Goal: Navigation & Orientation: Understand site structure

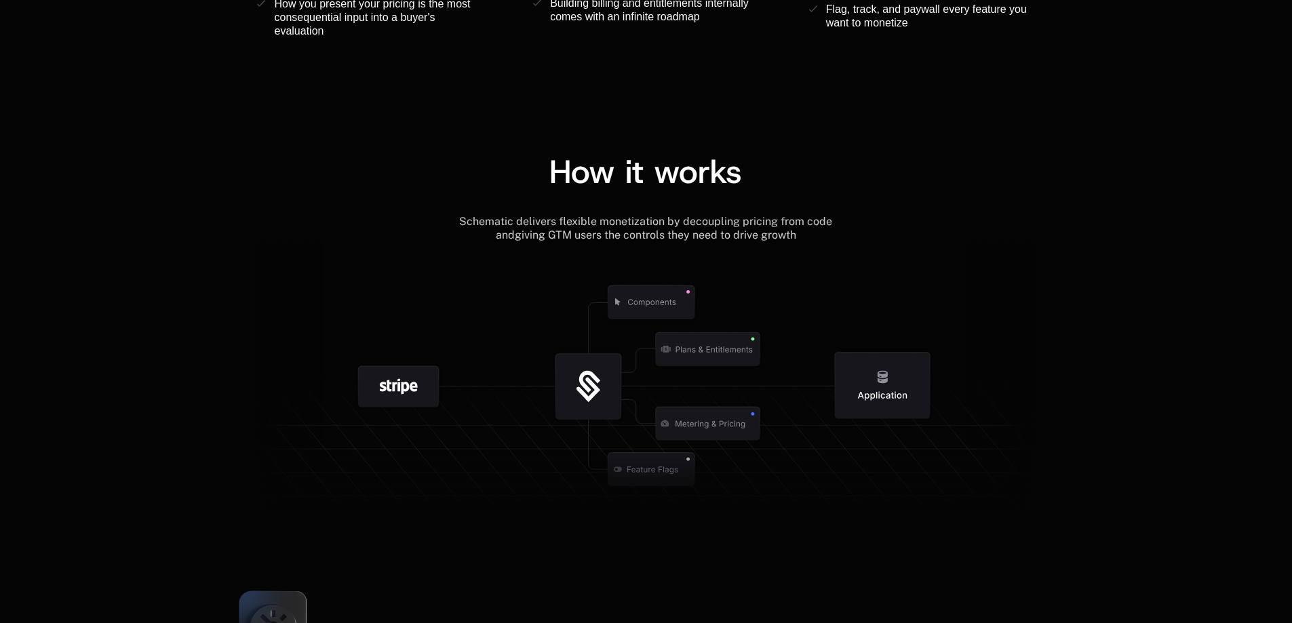
scroll to position [1424, 0]
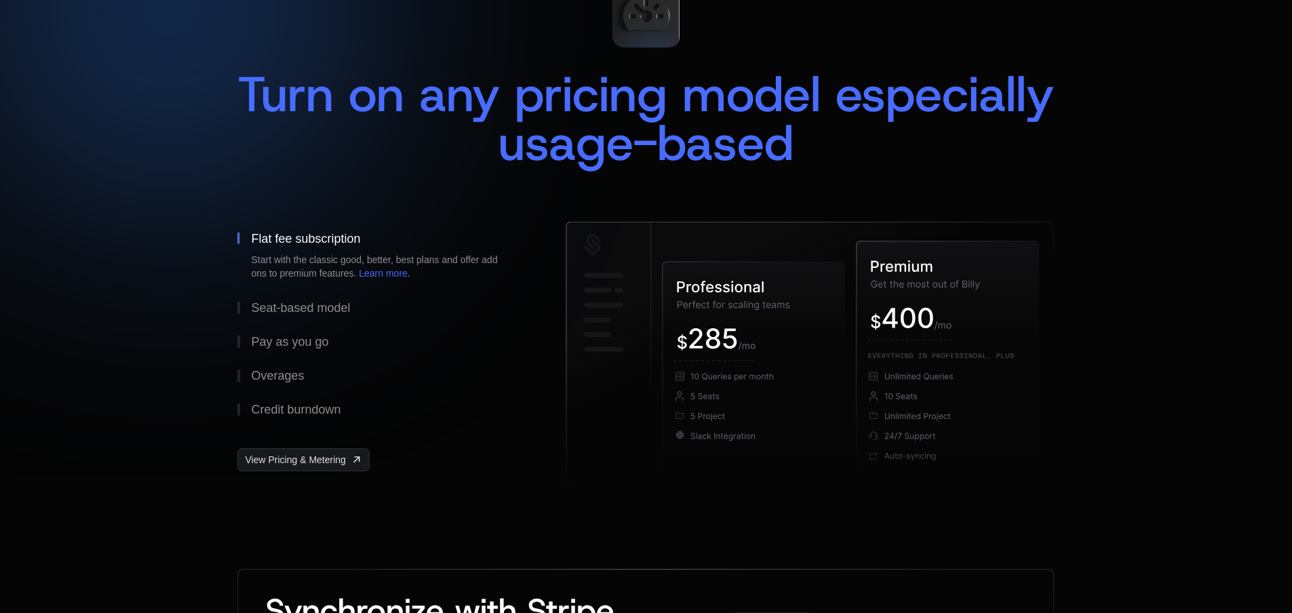
scroll to position [0, 10]
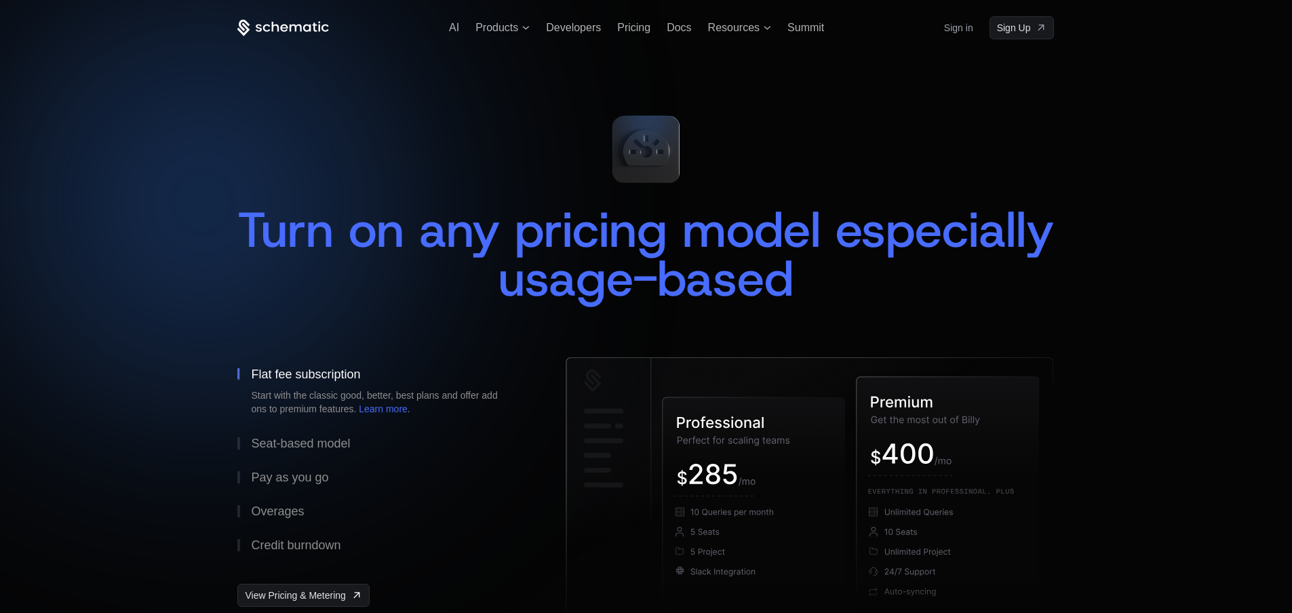
click at [287, 31] on icon at bounding box center [283, 28] width 92 height 17
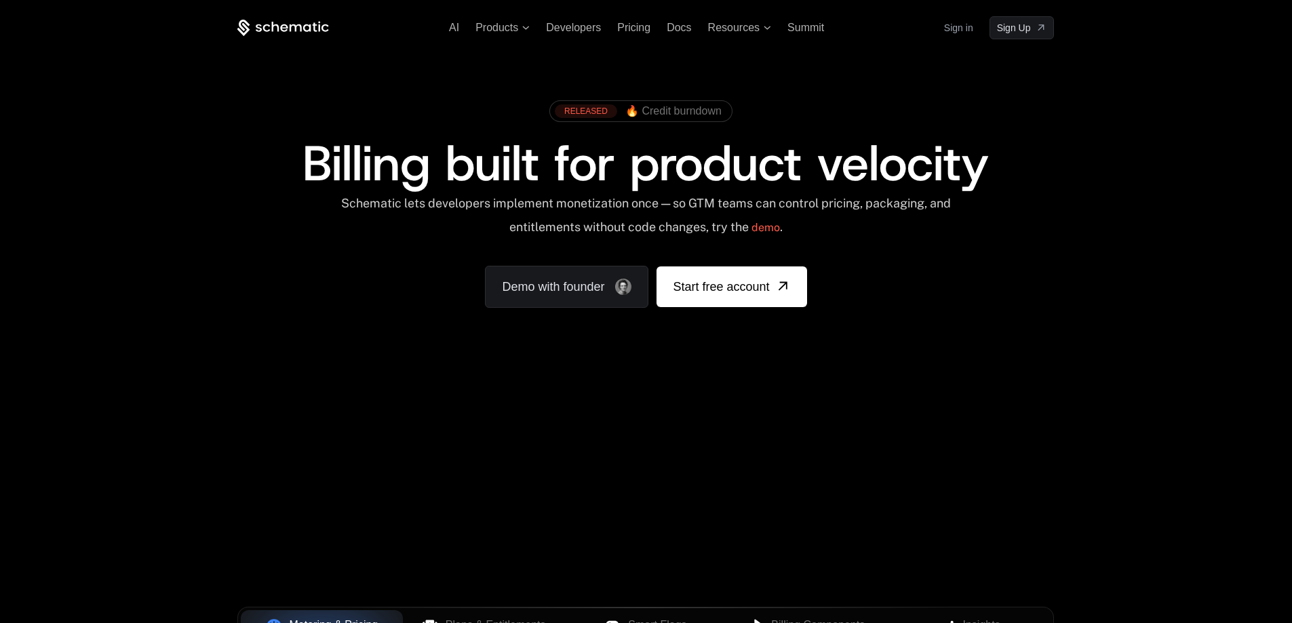
drag, startPoint x: 743, startPoint y: 473, endPoint x: 1084, endPoint y: 524, distance: 344.9
click at [1084, 524] on div "Your browser does not support the video tag." at bounding box center [646, 400] width 882 height 571
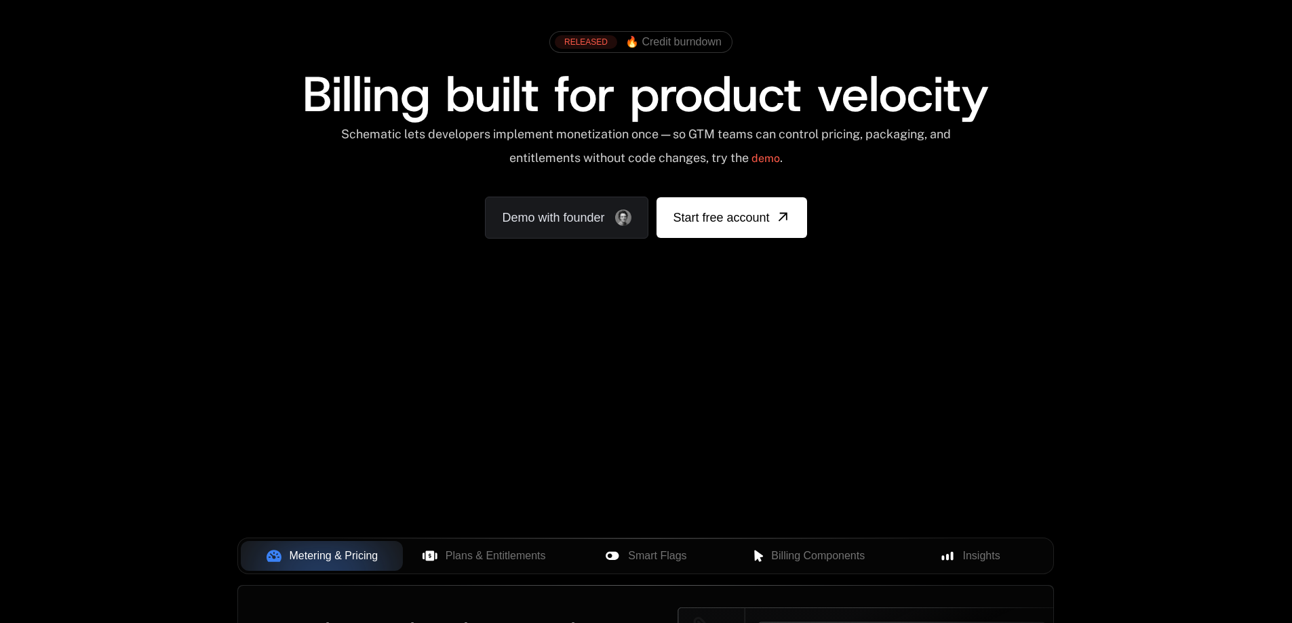
scroll to position [68, 0]
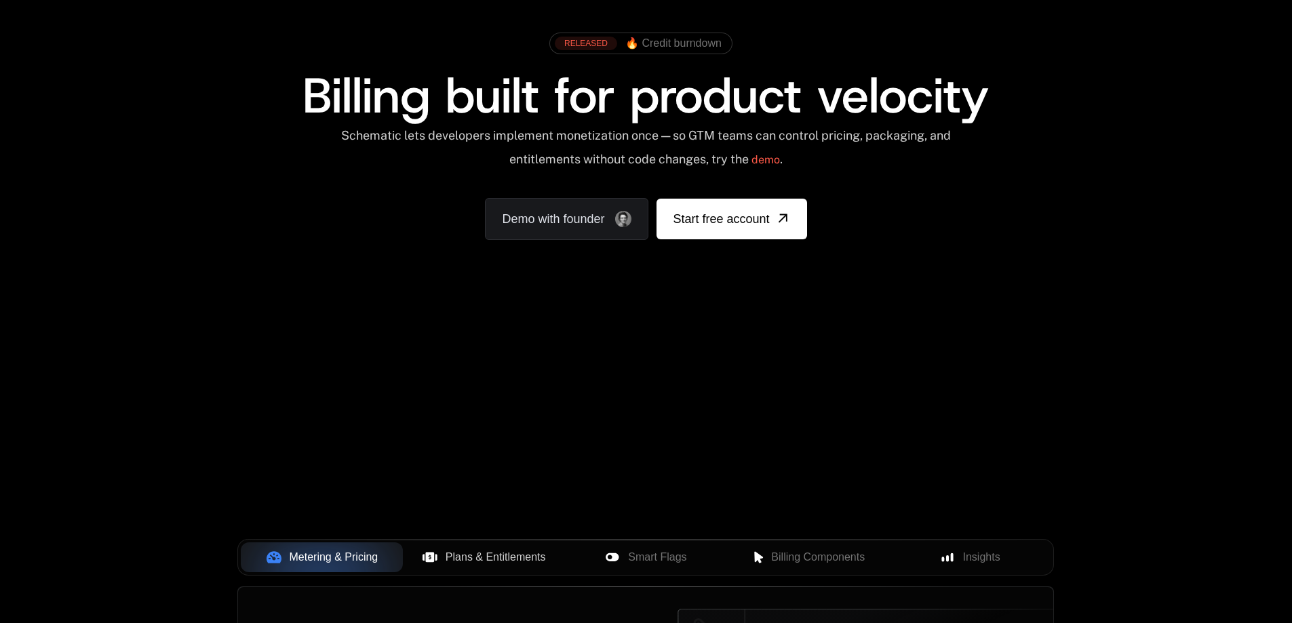
click at [492, 554] on span "Plans & Entitlements" at bounding box center [496, 557] width 100 height 16
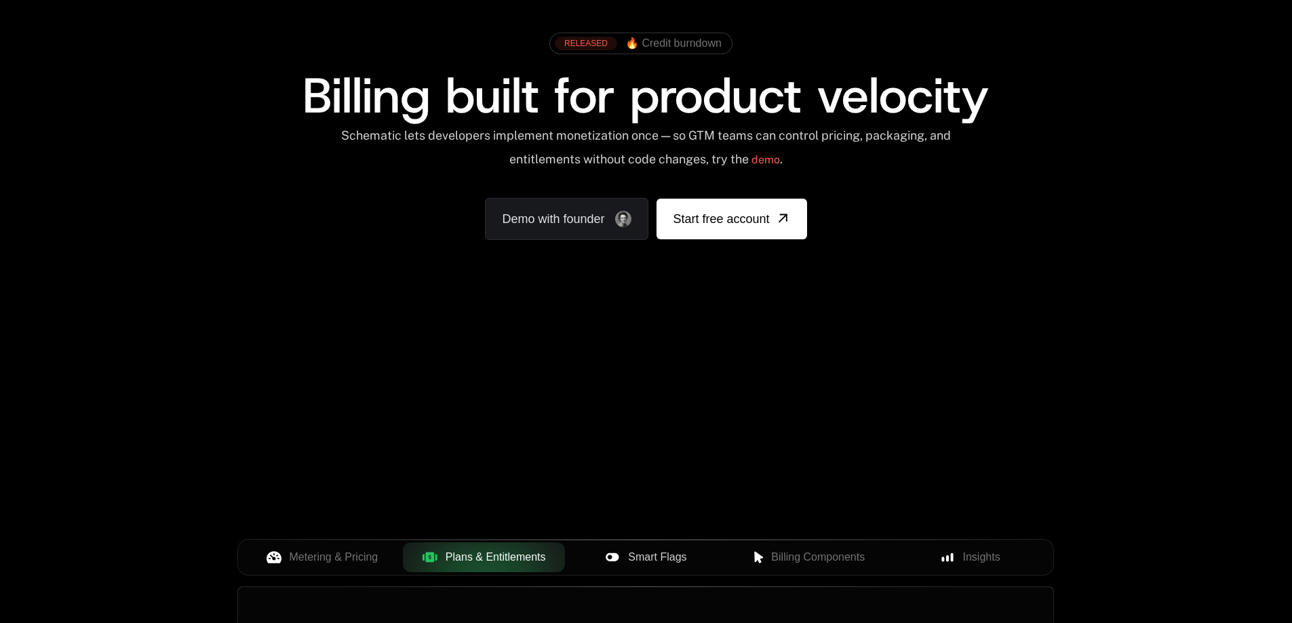
click at [615, 561] on icon at bounding box center [612, 557] width 13 height 8
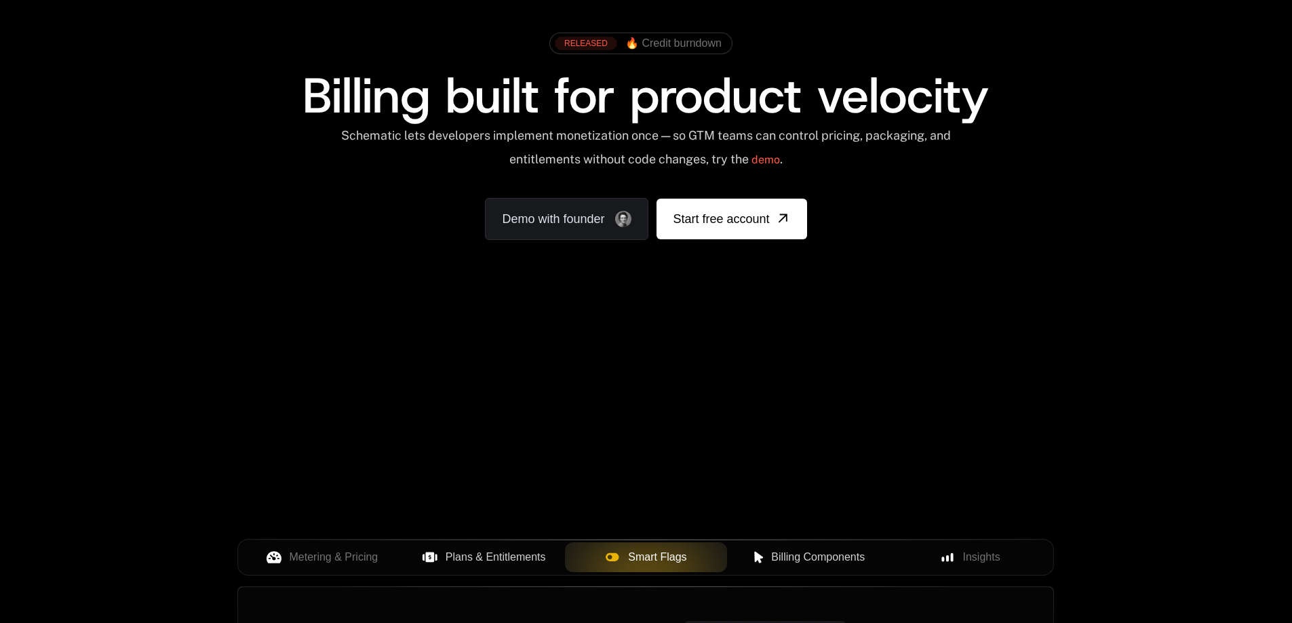
click at [781, 561] on span "Billing Components" at bounding box center [818, 557] width 94 height 16
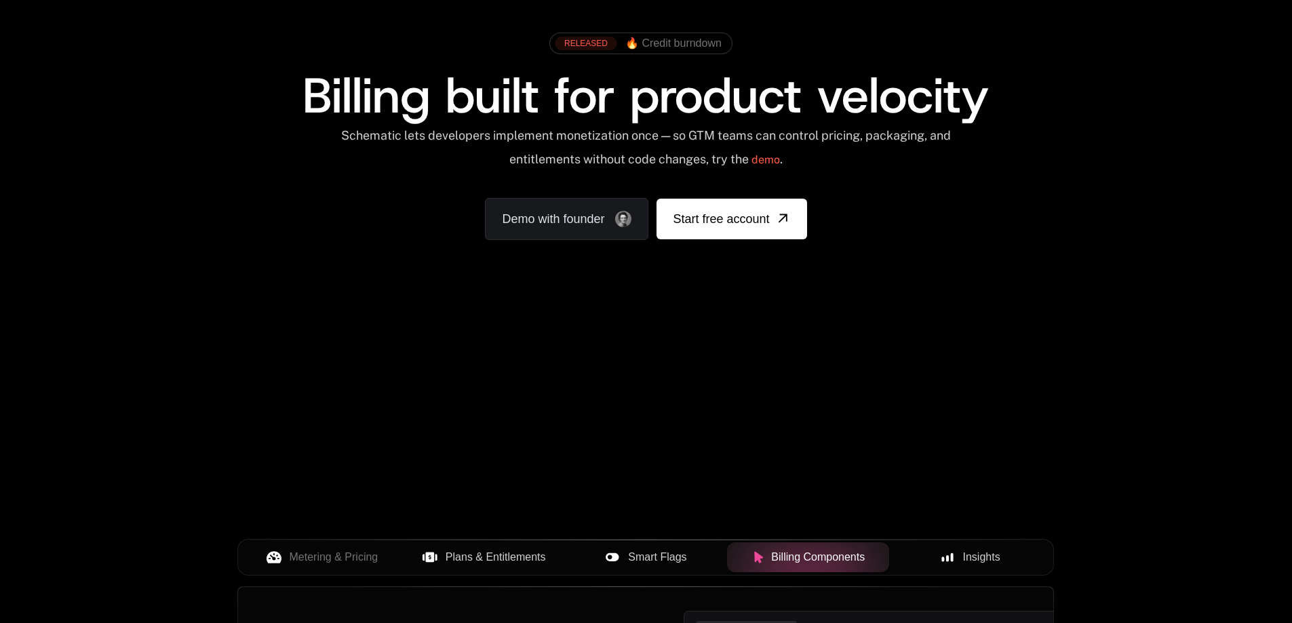
click at [960, 555] on div "Insights" at bounding box center [970, 557] width 140 height 16
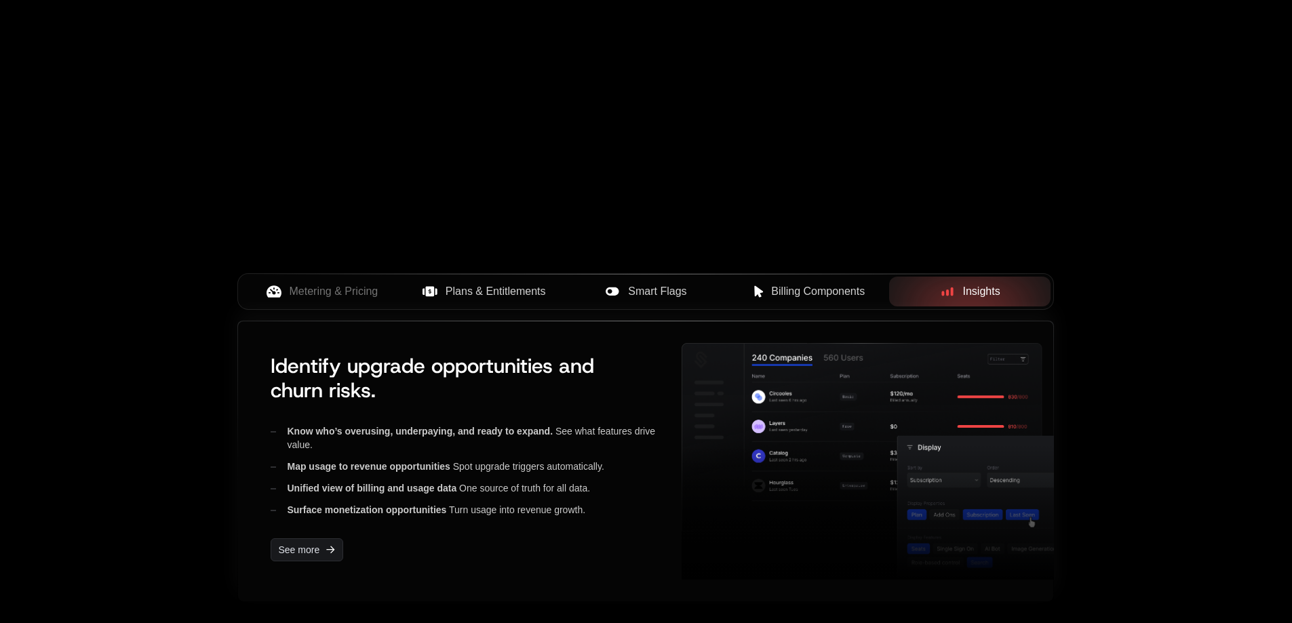
scroll to position [339, 0]
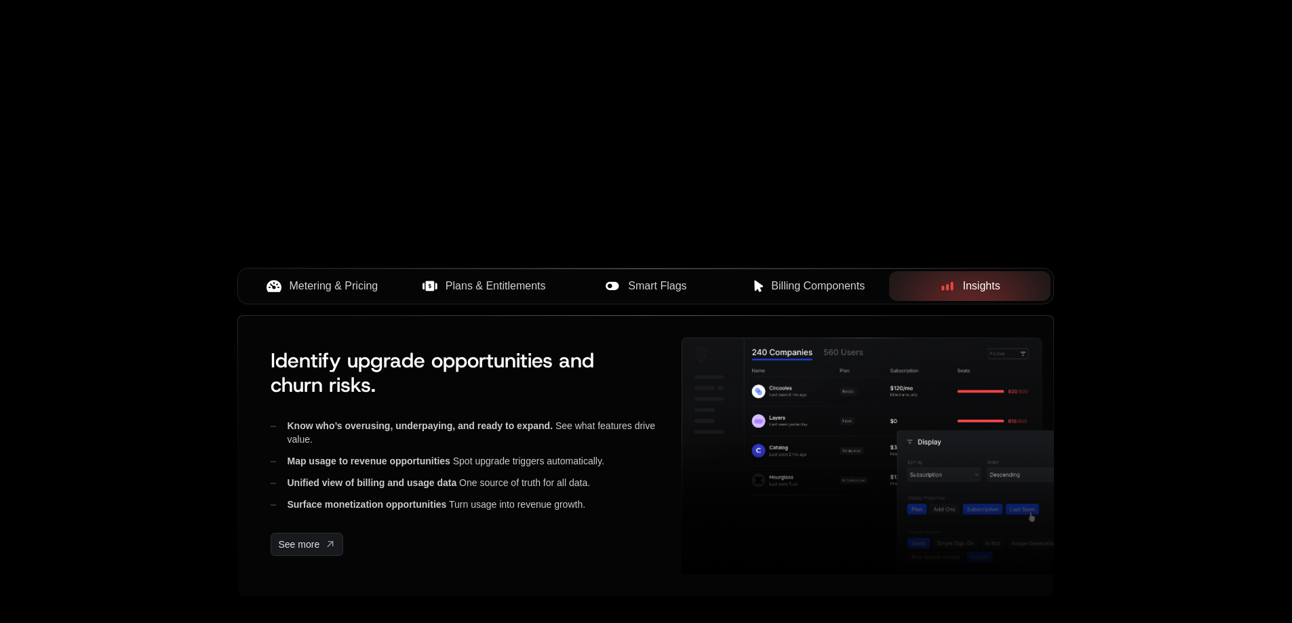
click at [324, 280] on span "Metering & Pricing" at bounding box center [334, 286] width 89 height 16
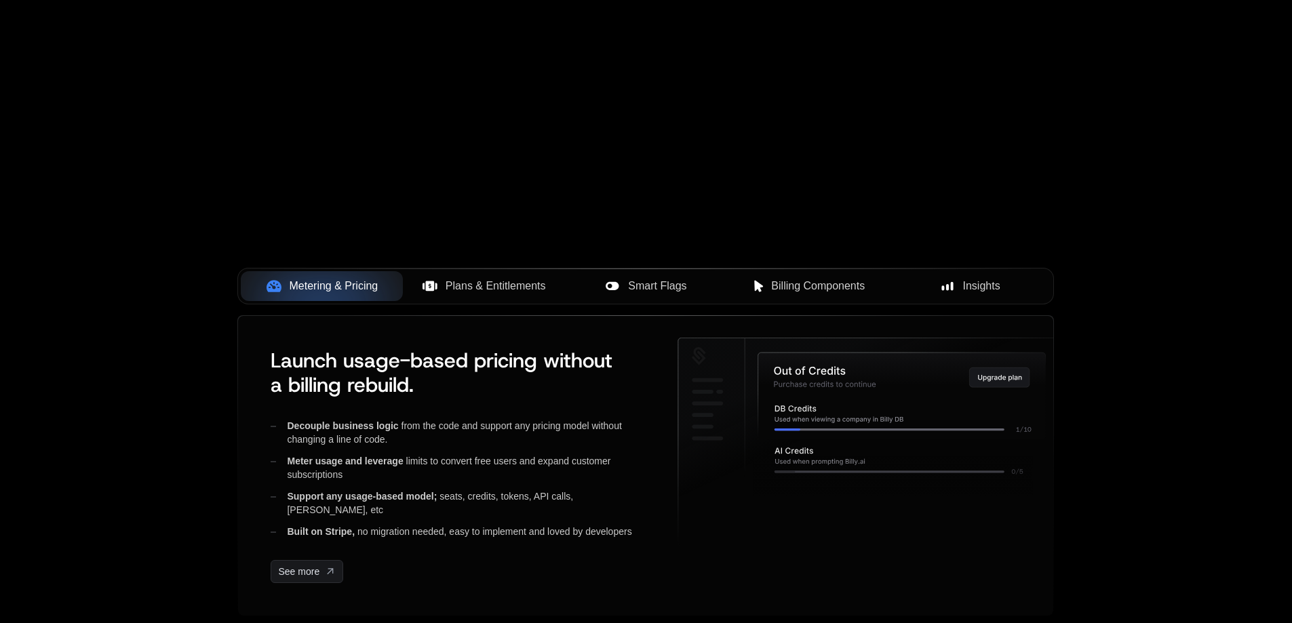
click at [461, 285] on span "Plans & Entitlements" at bounding box center [496, 286] width 100 height 16
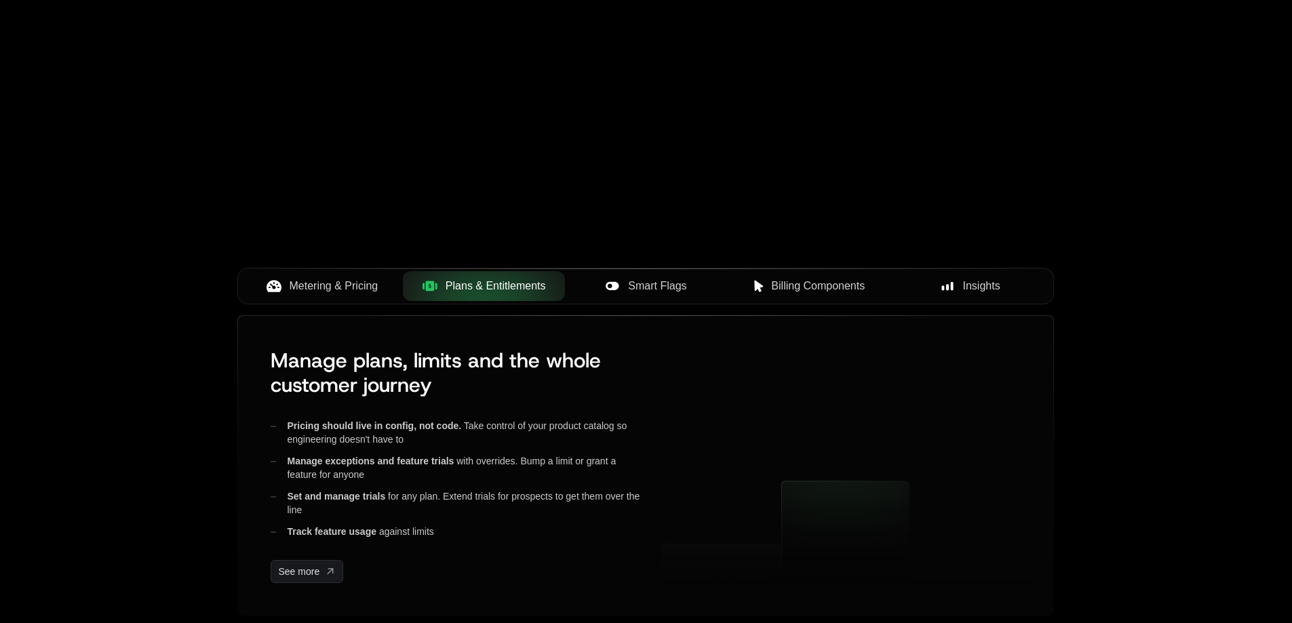
click at [619, 288] on icon at bounding box center [612, 286] width 15 height 15
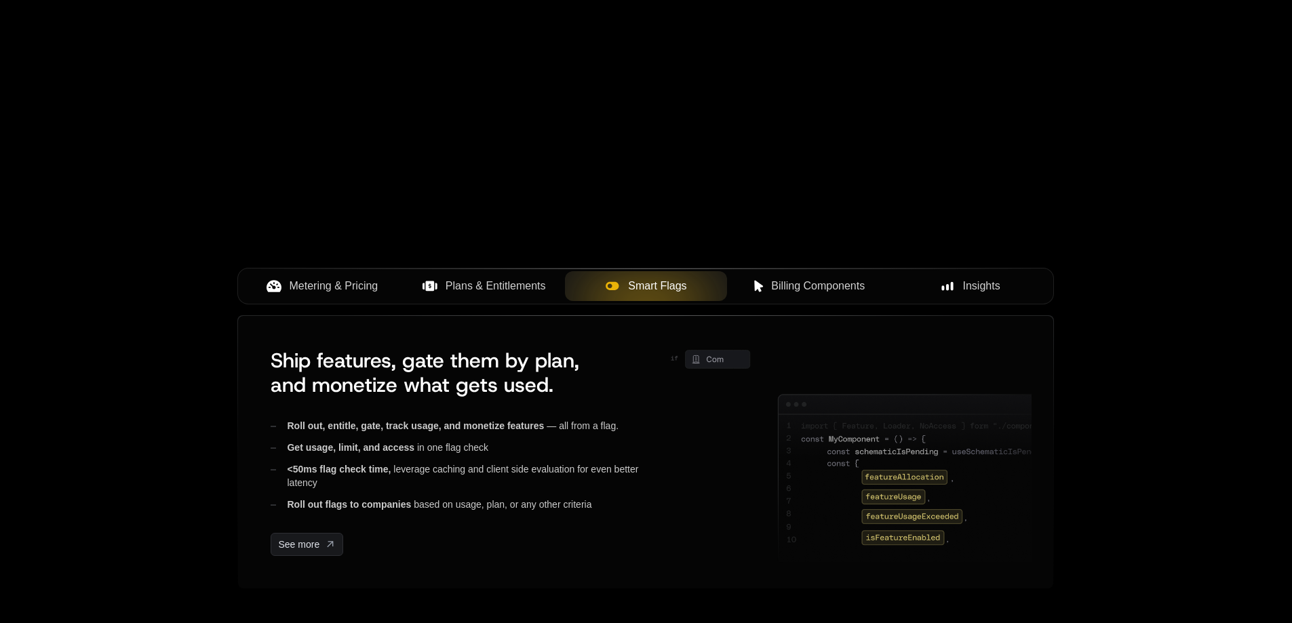
click at [772, 287] on span "Billing Components" at bounding box center [818, 286] width 94 height 16
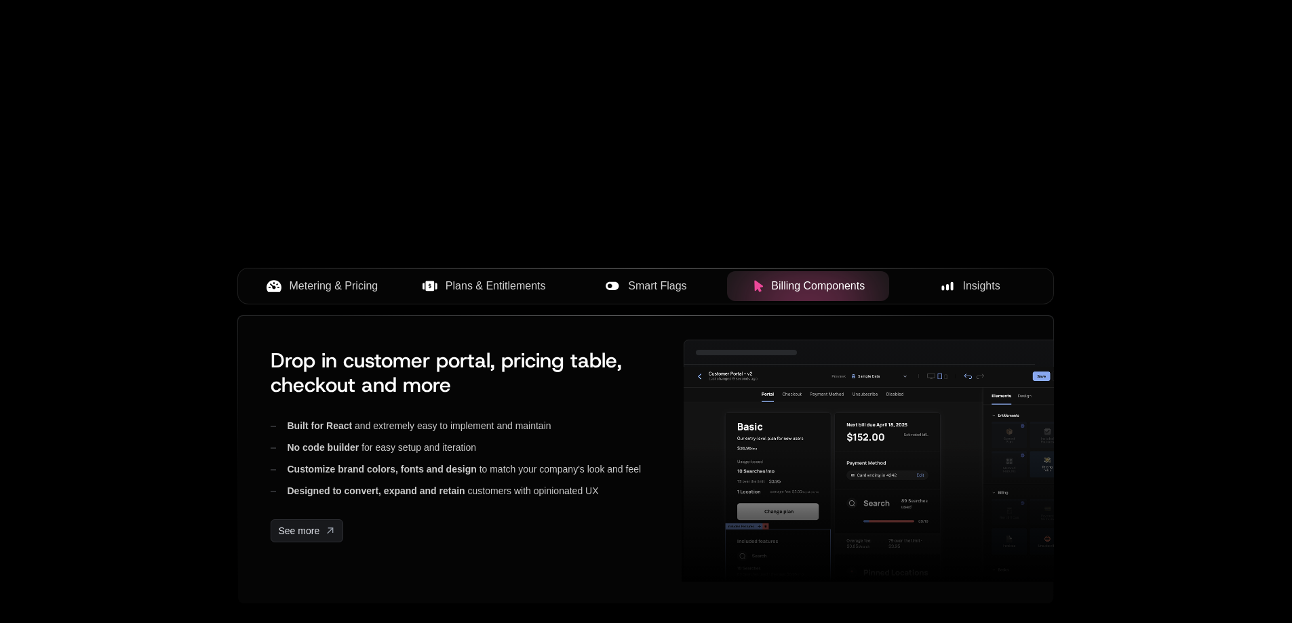
click at [978, 292] on span "Insights" at bounding box center [981, 286] width 37 height 16
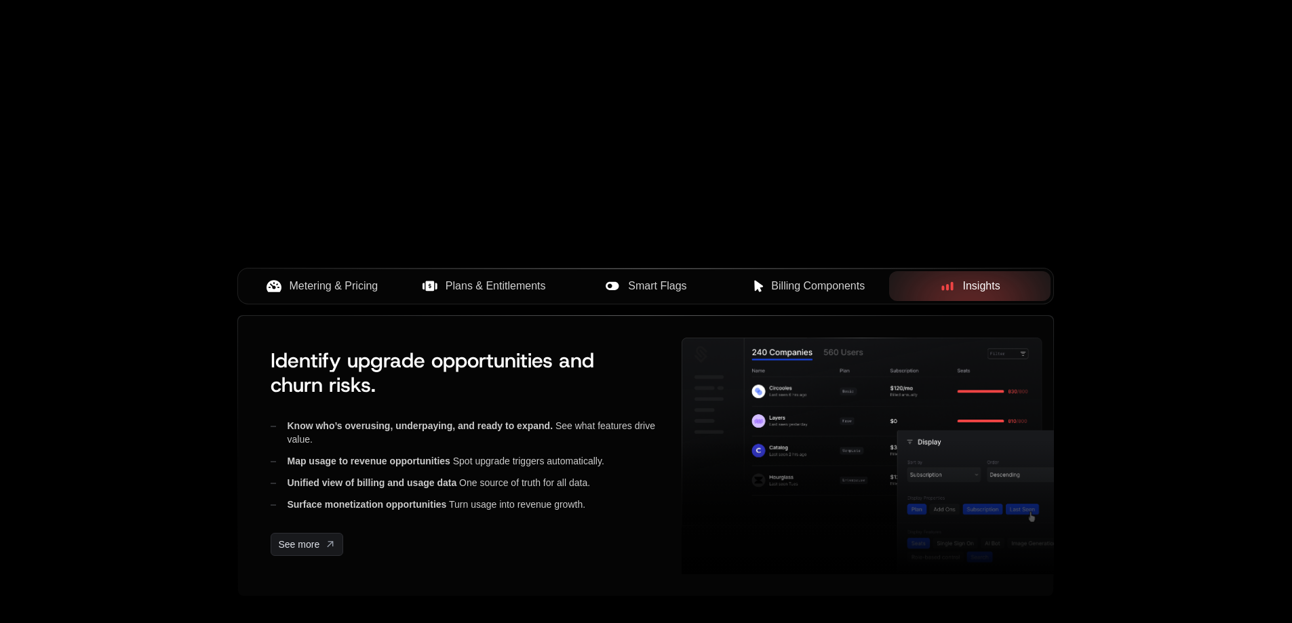
click at [317, 284] on span "Metering & Pricing" at bounding box center [334, 286] width 89 height 16
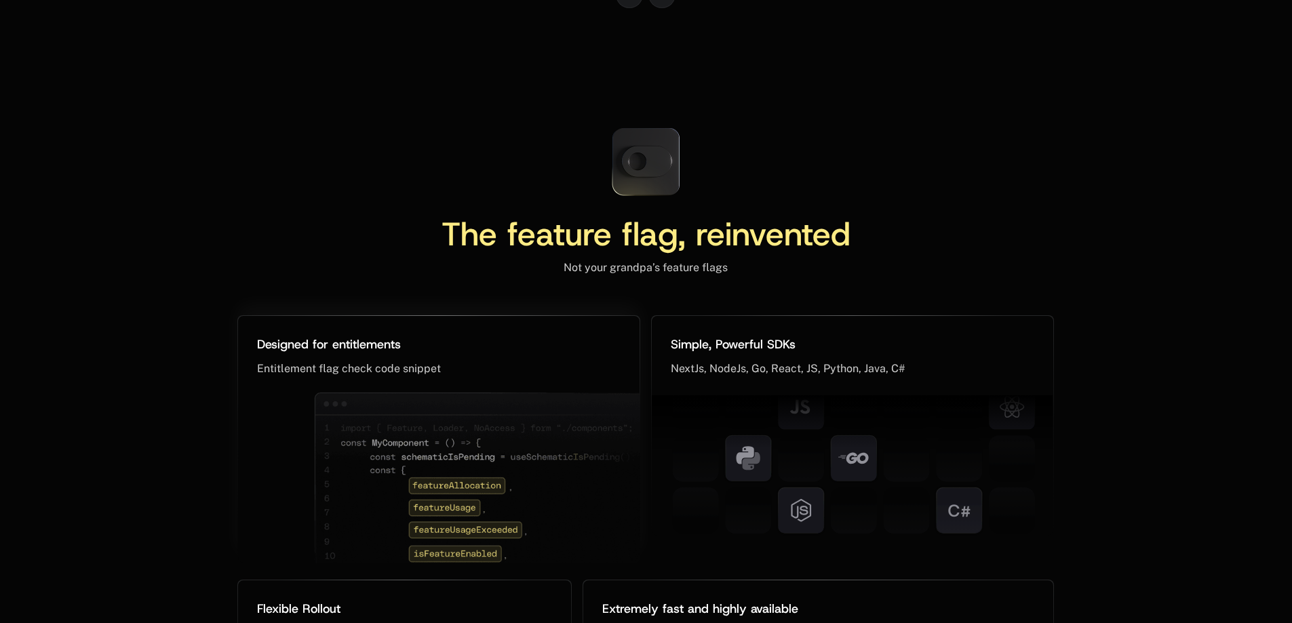
scroll to position [6268, 0]
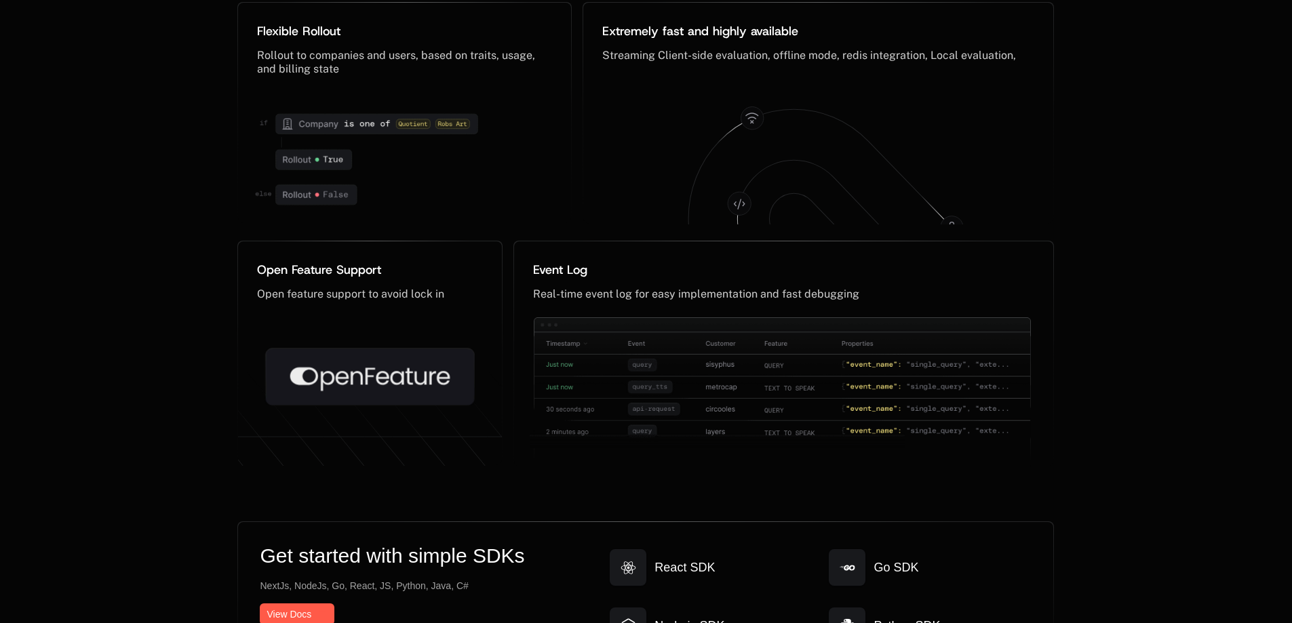
scroll to position [6895, 0]
